Goal: Find specific page/section: Find specific page/section

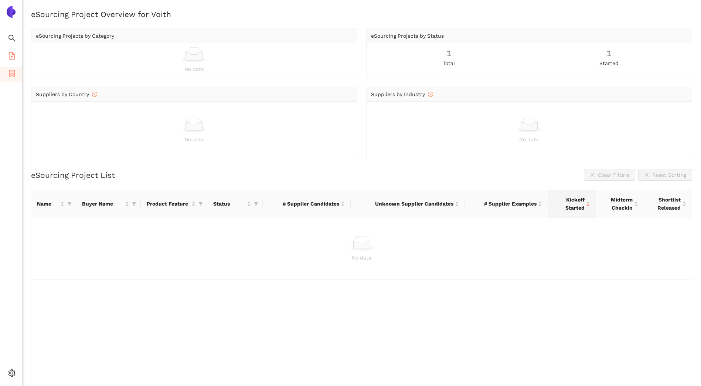
click at [6, 55] on li "eSourcing Templates" at bounding box center [11, 56] width 22 height 15
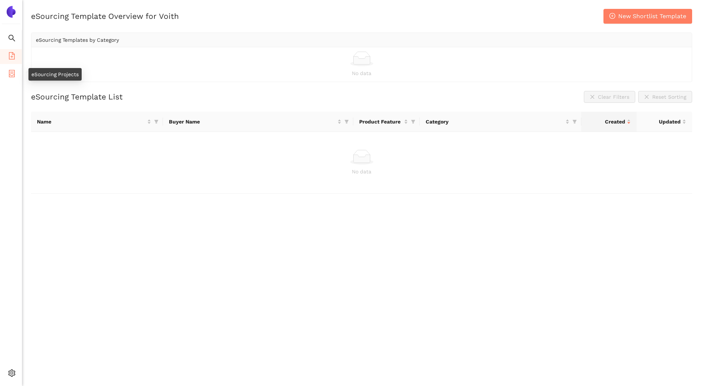
click at [10, 75] on icon "container" at bounding box center [12, 73] width 6 height 7
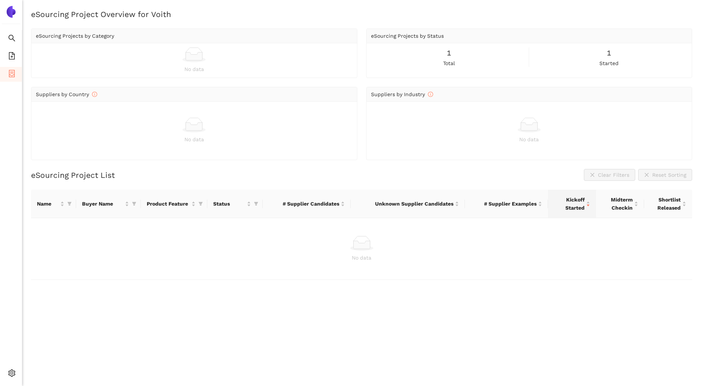
click at [448, 51] on span "1" at bounding box center [449, 52] width 4 height 11
click at [449, 67] on span "total" at bounding box center [449, 63] width 12 height 8
click at [612, 59] on div "1 started" at bounding box center [609, 57] width 157 height 20
